Goal: Task Accomplishment & Management: Complete application form

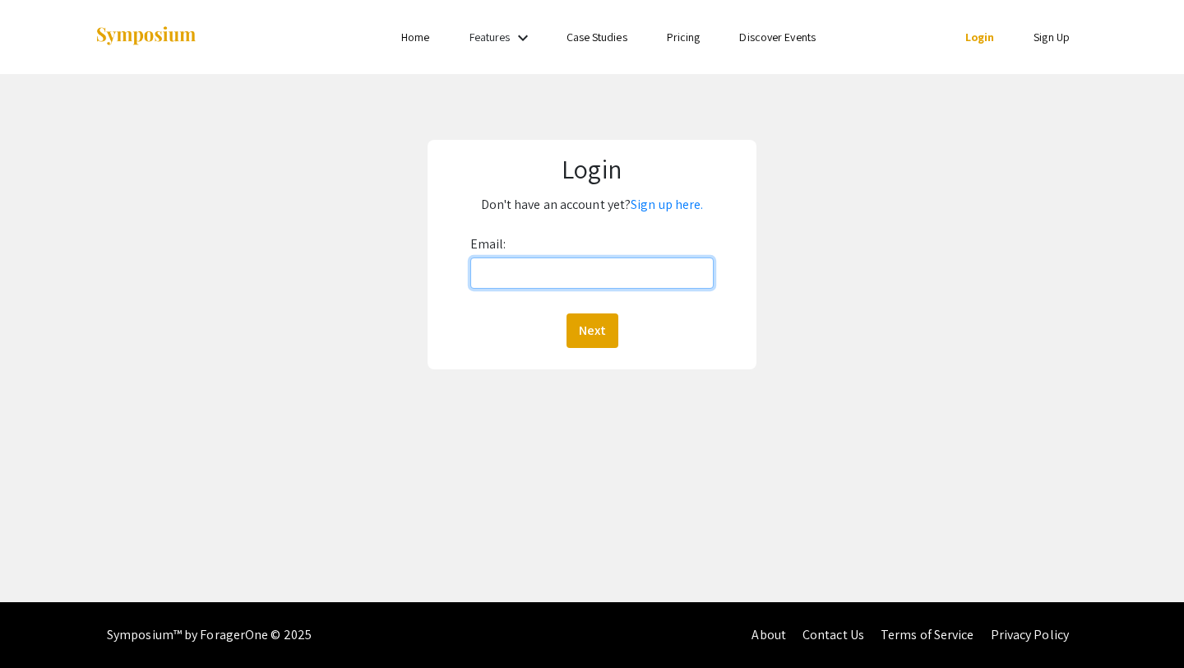
click at [591, 266] on input "Email:" at bounding box center [592, 272] width 244 height 31
type input "[PERSON_NAME][EMAIL_ADDRESS][DOMAIN_NAME]"
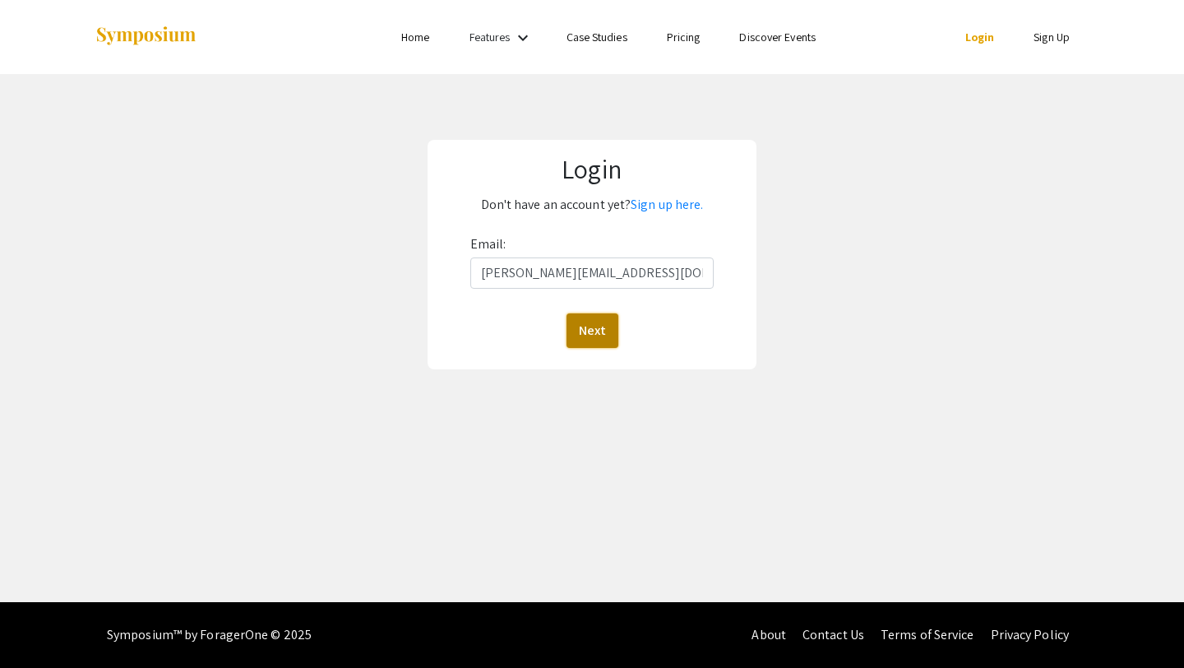
click at [591, 331] on button "Next" at bounding box center [593, 330] width 52 height 35
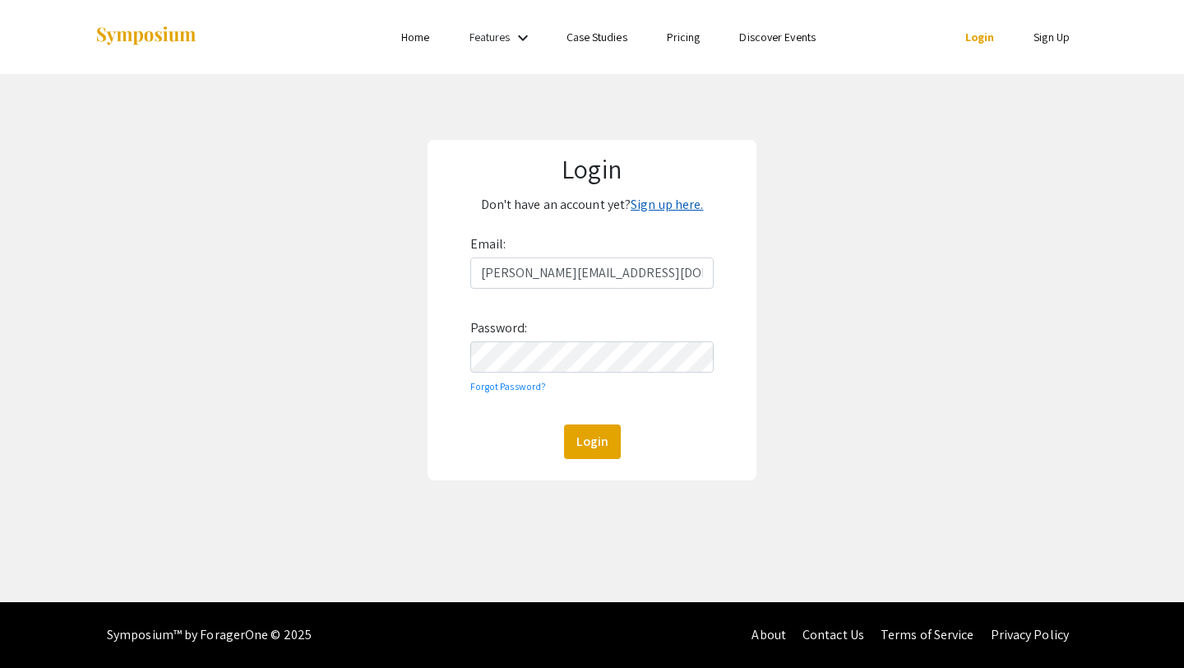
click at [663, 206] on link "Sign up here." at bounding box center [667, 204] width 72 height 17
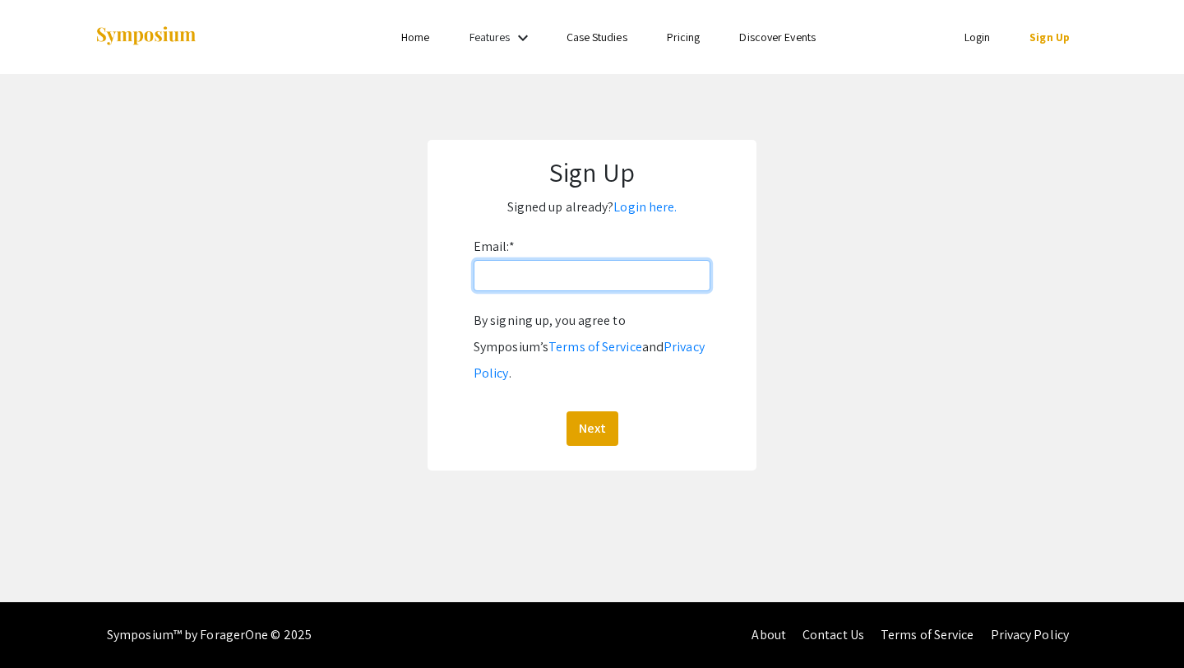
click at [564, 291] on input "Email: *" at bounding box center [592, 275] width 237 height 31
type input "[PERSON_NAME][EMAIL_ADDRESS][DOMAIN_NAME]"
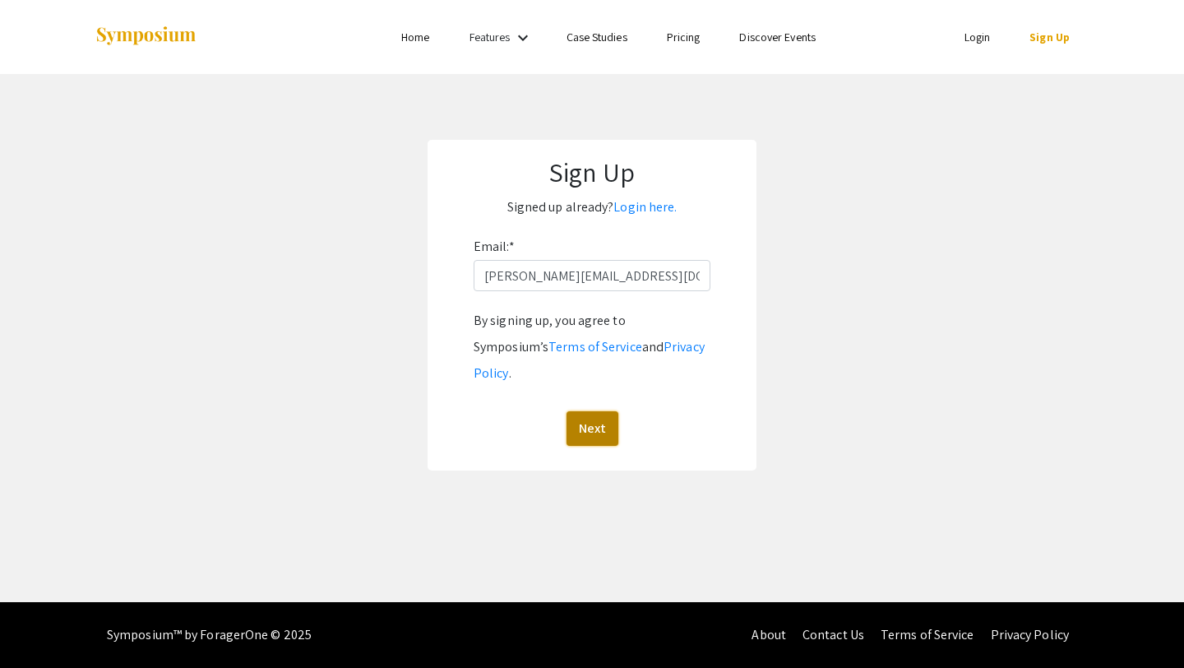
click at [595, 411] on button "Next" at bounding box center [593, 428] width 52 height 35
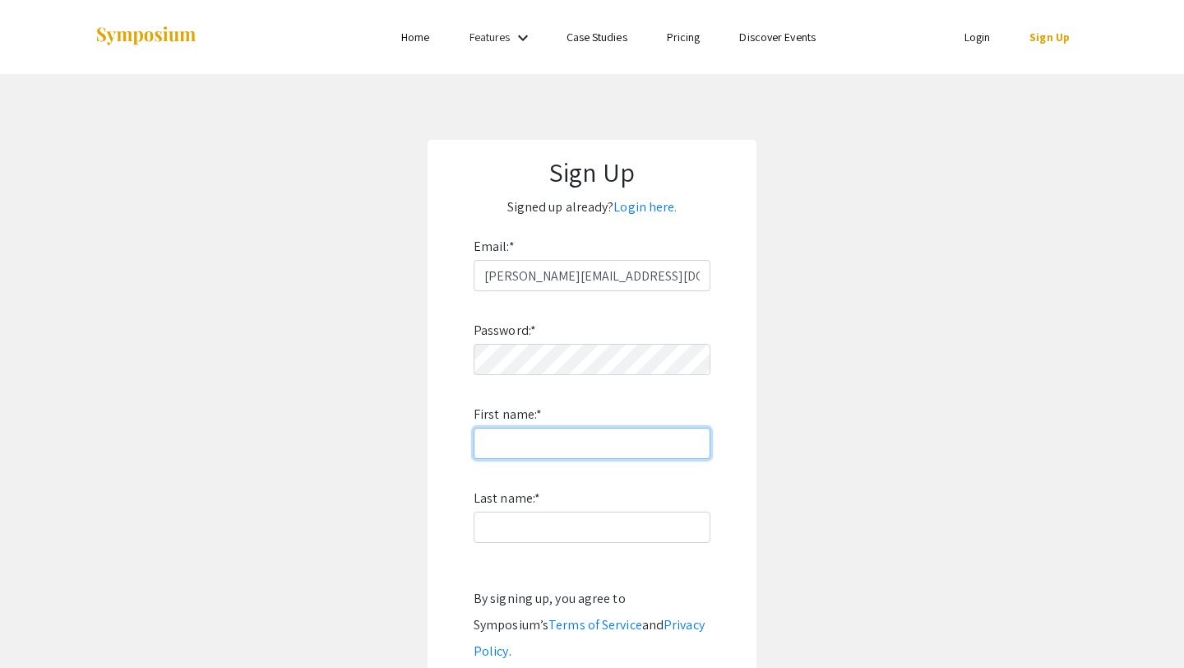
click at [570, 434] on input "First name: *" at bounding box center [592, 443] width 237 height 31
type input "Gené"
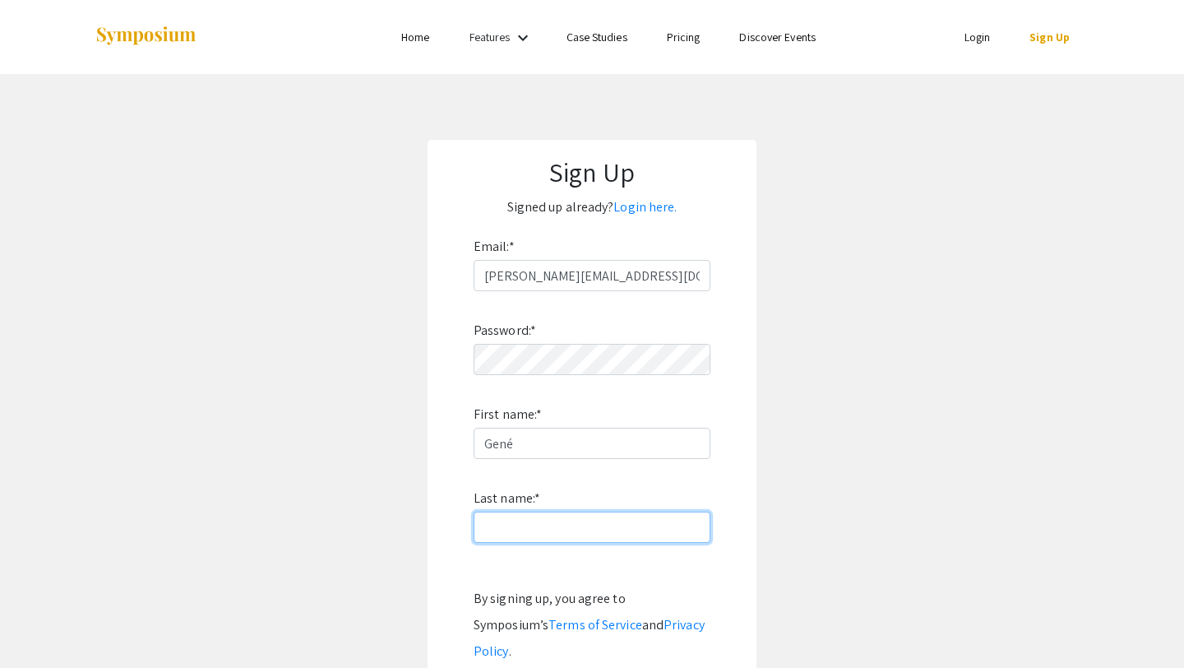
click at [517, 518] on input "Last name: *" at bounding box center [592, 527] width 237 height 31
type input "Nieuwoudt"
click at [345, 489] on app-signup "Sign Up Signed up already? Login here. Email: * g.nieuwoudt@wustl.edu Password:…" at bounding box center [592, 444] width 1184 height 609
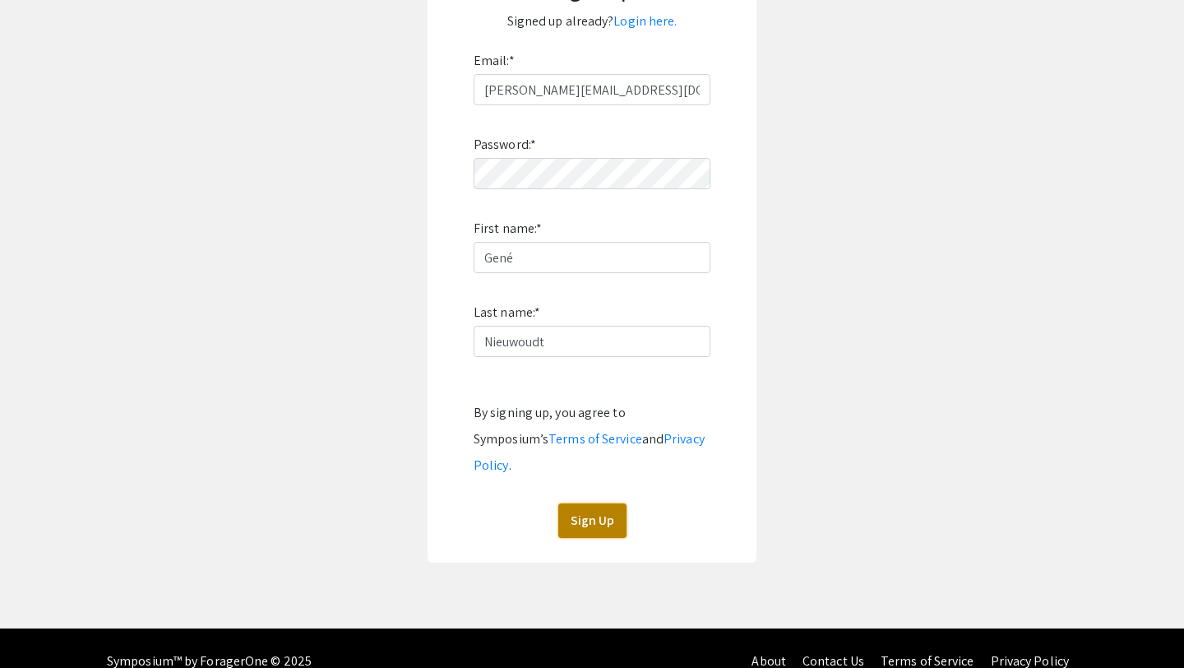
click at [592, 503] on button "Sign Up" at bounding box center [592, 520] width 68 height 35
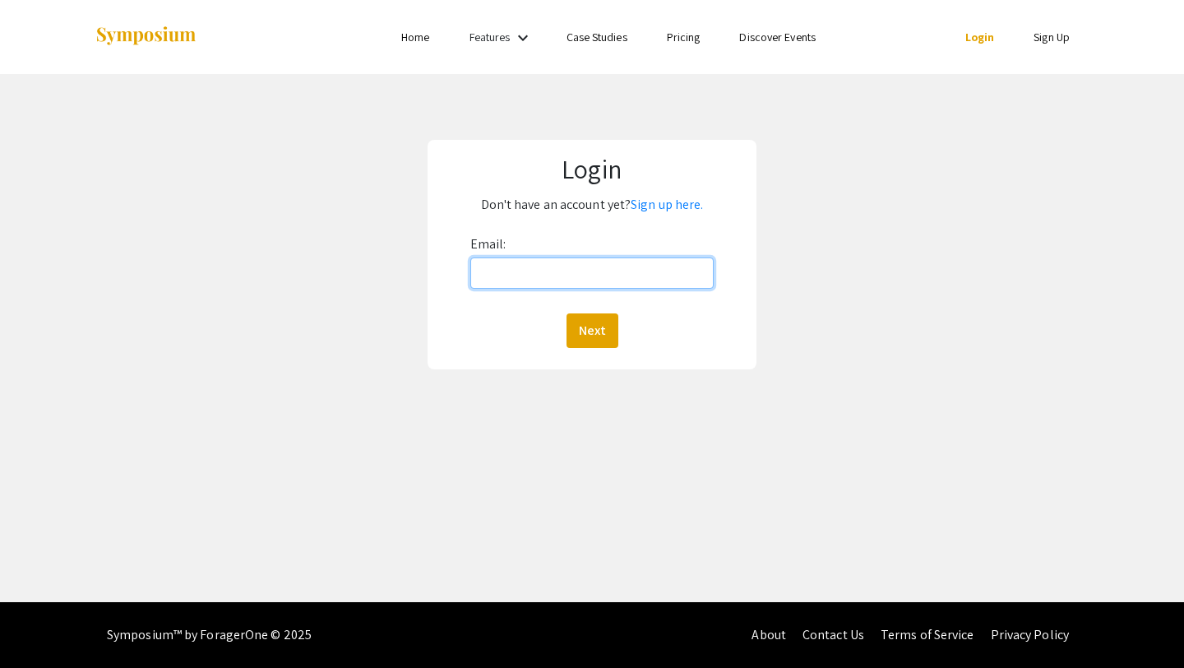
click at [555, 272] on input "Email:" at bounding box center [592, 272] width 244 height 31
type input "[PERSON_NAME][EMAIL_ADDRESS][DOMAIN_NAME]"
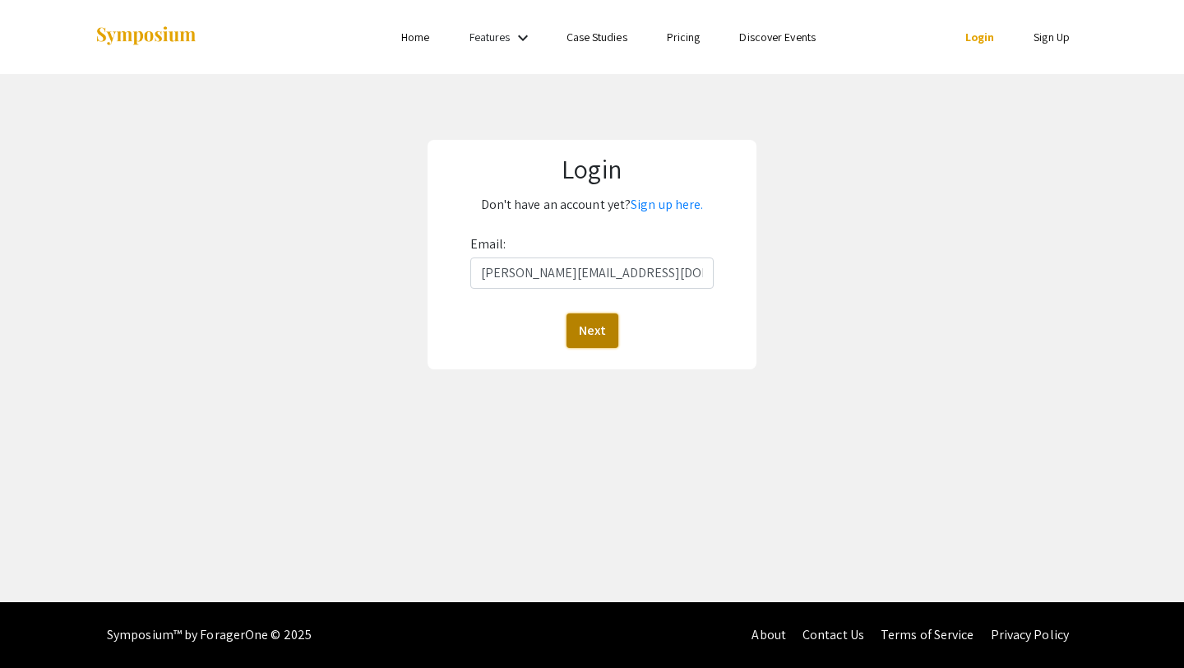
click at [581, 326] on button "Next" at bounding box center [593, 330] width 52 height 35
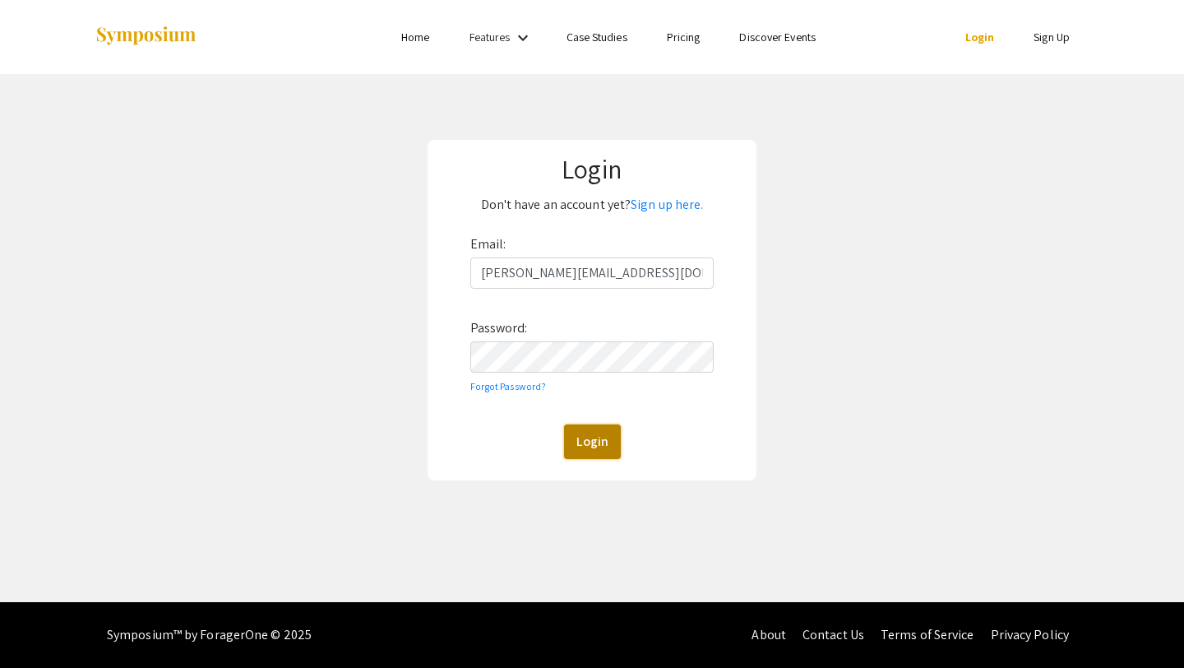
click at [586, 442] on button "Login" at bounding box center [592, 441] width 57 height 35
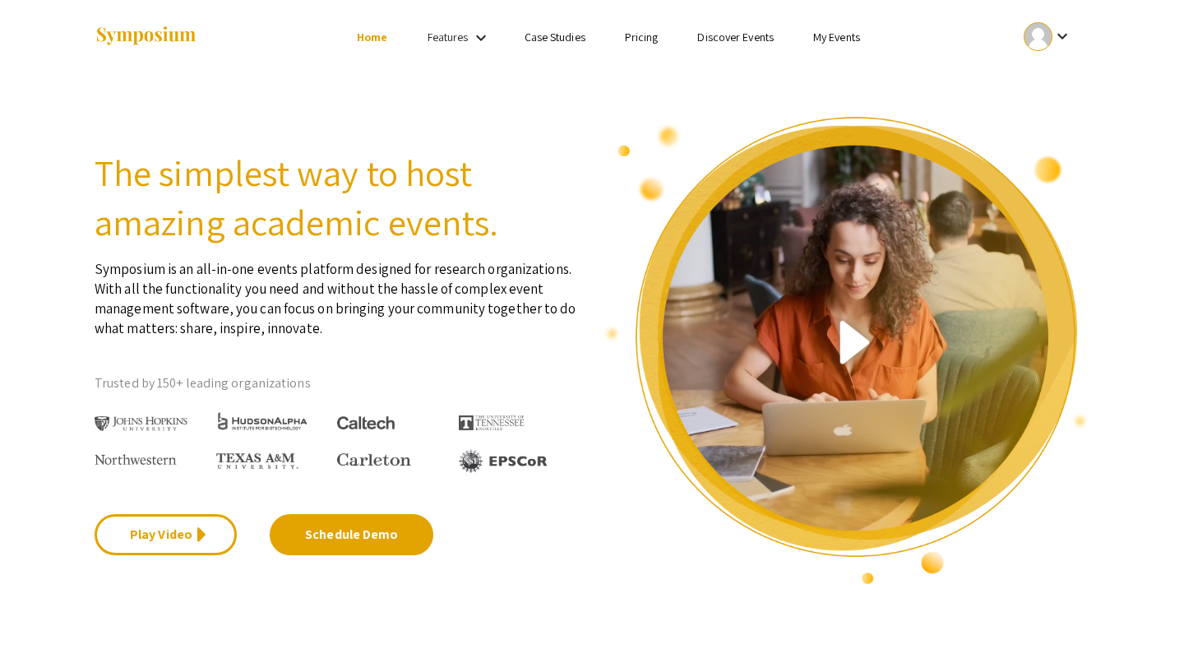
click at [850, 34] on link "My Events" at bounding box center [836, 37] width 47 height 15
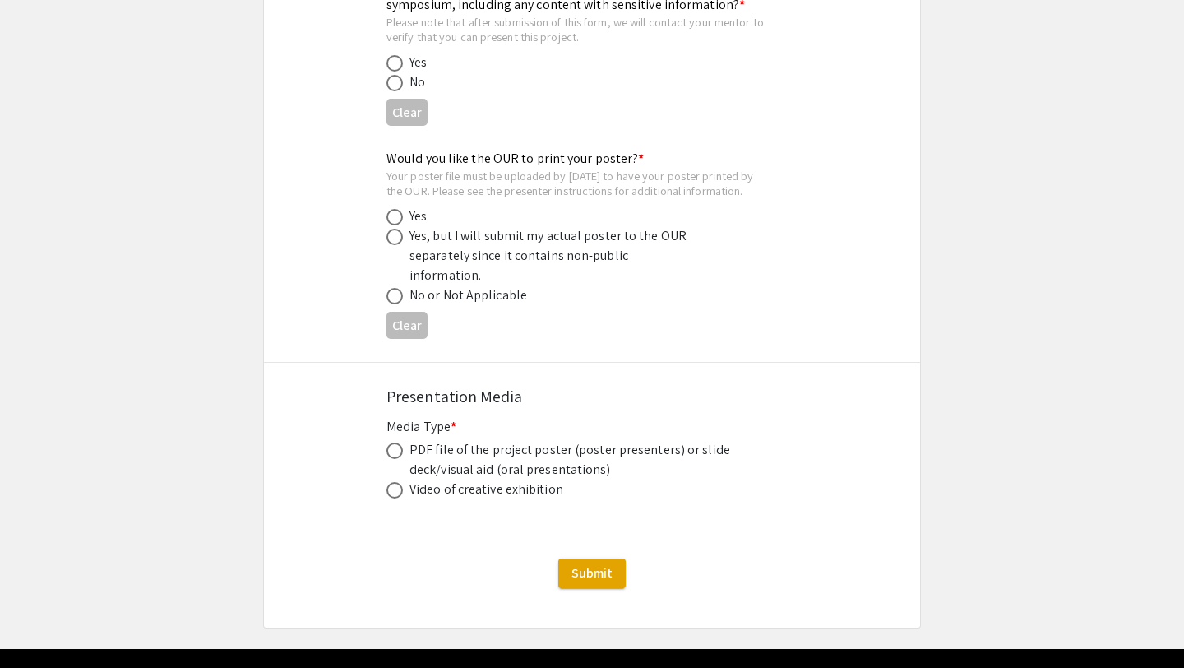
scroll to position [4578, 0]
